Goal: Navigation & Orientation: Find specific page/section

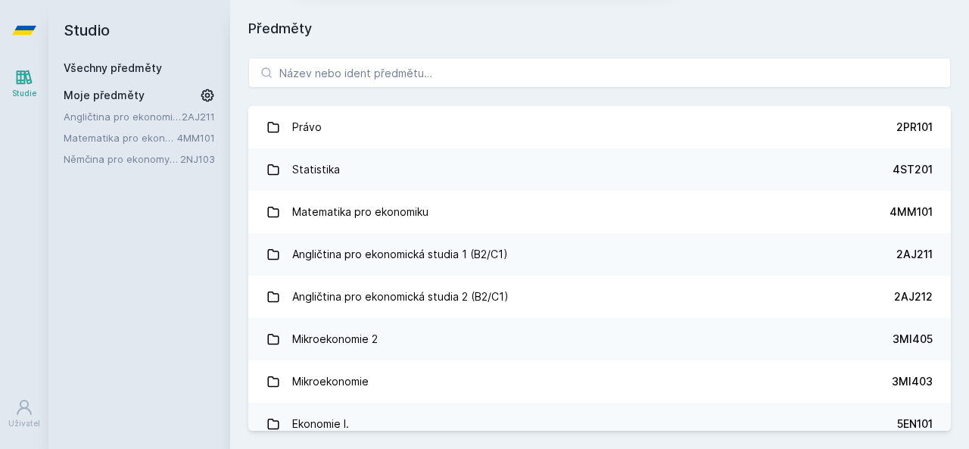
click at [492, 95] on font "Ne" at bounding box center [487, 98] width 17 height 13
click at [90, 133] on font "Matematika pro ekonomiku" at bounding box center [128, 138] width 129 height 12
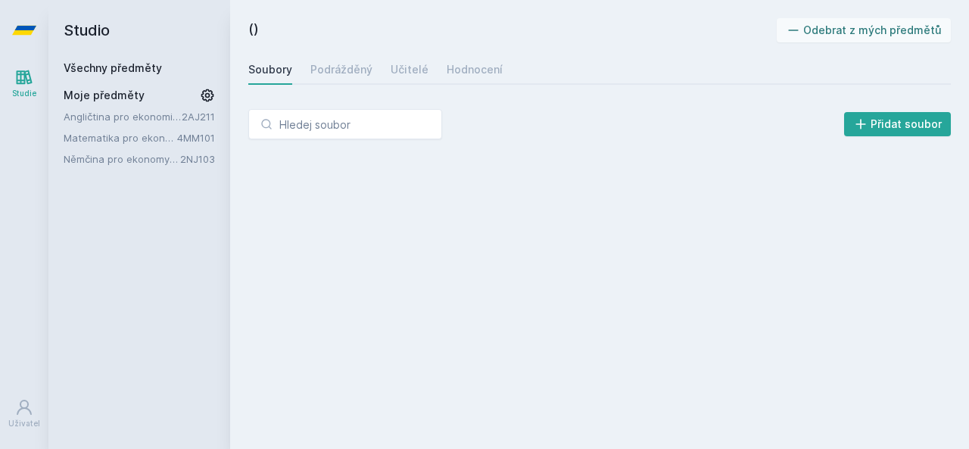
click at [97, 114] on font "Angličtina pro ekonomická studia 1 (B2/C1)" at bounding box center [165, 117] width 203 height 12
click at [101, 160] on font "Němčina pro ekonomy - mírně pokročilá úroveň 1 (A2)" at bounding box center [191, 159] width 255 height 12
click at [102, 89] on font "Moje předměty" at bounding box center [104, 95] width 81 height 13
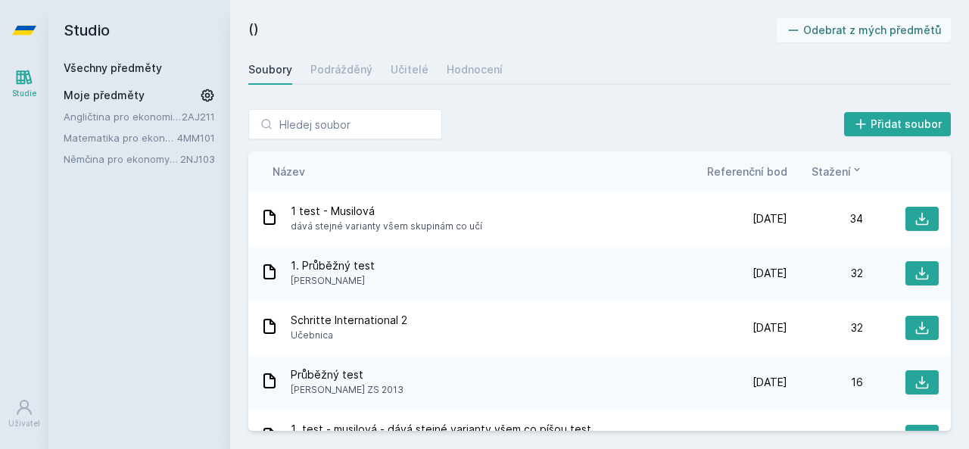
click at [108, 98] on font "Moje předměty" at bounding box center [104, 95] width 81 height 13
click at [111, 64] on font "Všechny předměty" at bounding box center [113, 67] width 98 height 13
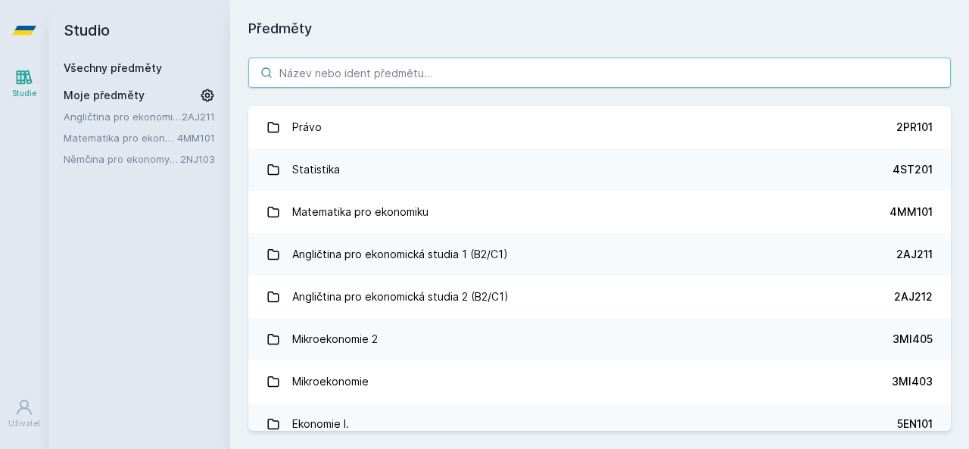
click at [311, 73] on input "search" at bounding box center [599, 73] width 703 height 30
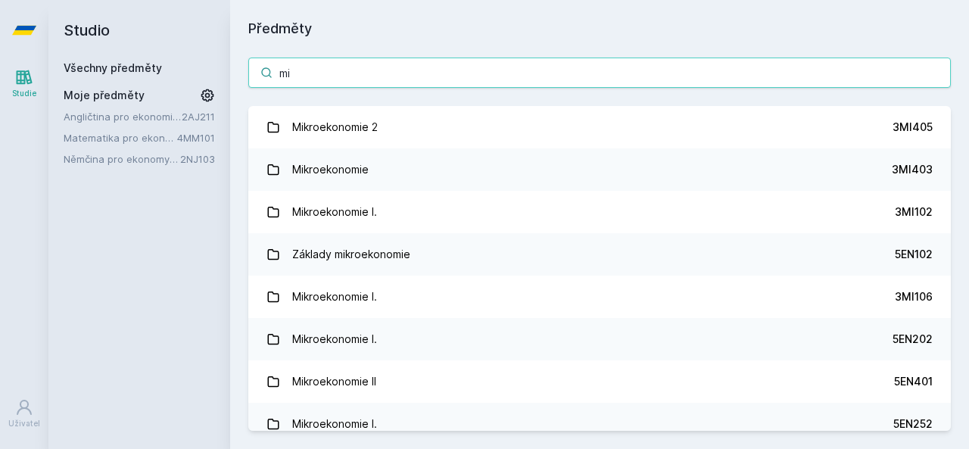
type input "m"
